Goal: Find contact information: Find contact information

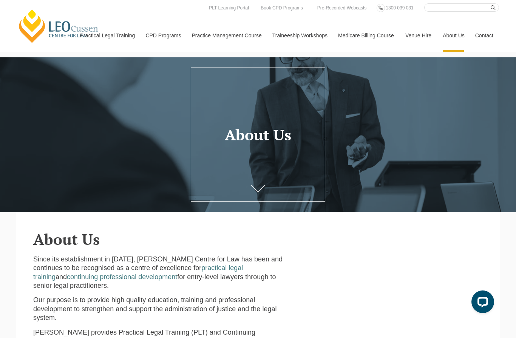
click at [0, 0] on link "Our Team" at bounding box center [0, 0] width 0 height 0
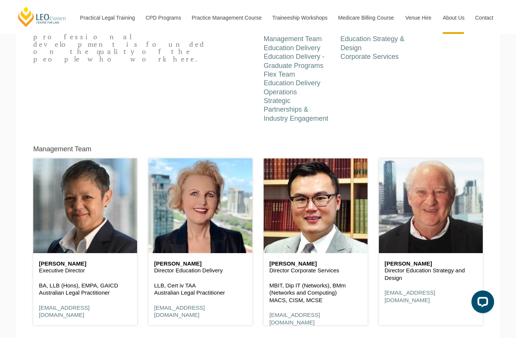
scroll to position [318, 0]
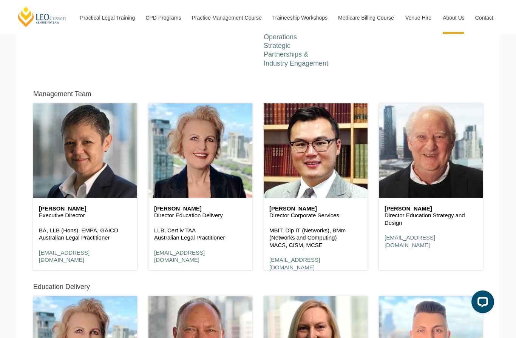
click at [253, 233] on div "[PERSON_NAME] Director Education Delivery LLB, Cert iv TAA Australian Legal Pra…" at bounding box center [200, 183] width 115 height 193
click at [236, 201] on div "[PERSON_NAME] Director Education Delivery LLB, Cert iv TAA Australian Legal Pra…" at bounding box center [200, 234] width 104 height 73
click at [230, 148] on header at bounding box center [200, 150] width 104 height 94
click at [234, 143] on header at bounding box center [200, 150] width 104 height 94
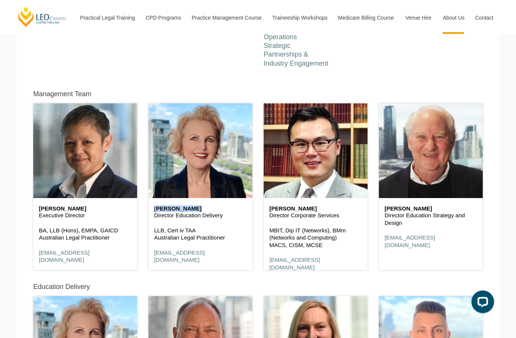
scroll to position [333, 0]
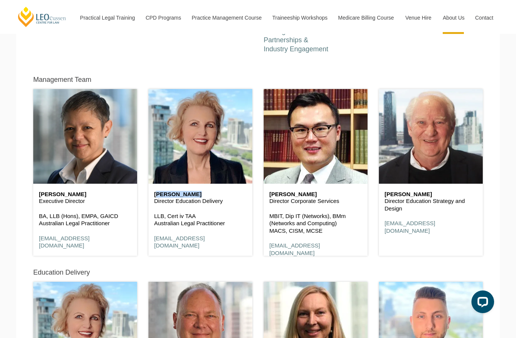
copy h6 "[PERSON_NAME]"
